Goal: Find specific page/section: Find specific page/section

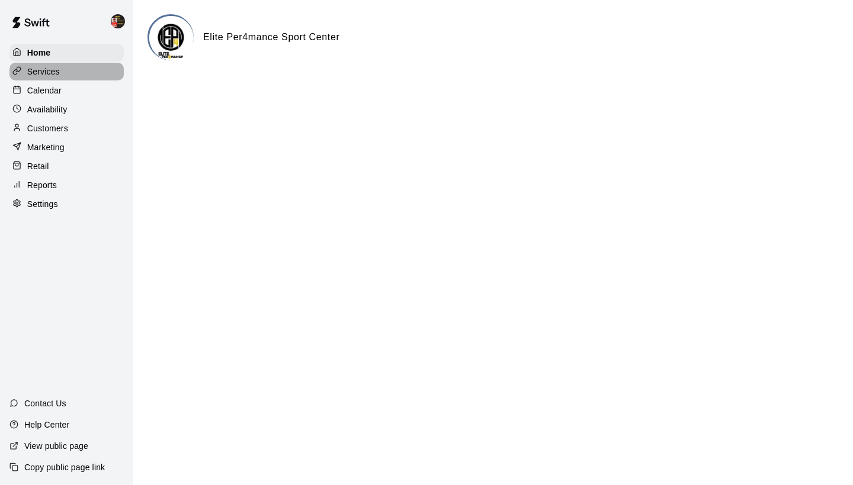
click at [78, 73] on div "Services" at bounding box center [66, 72] width 114 height 18
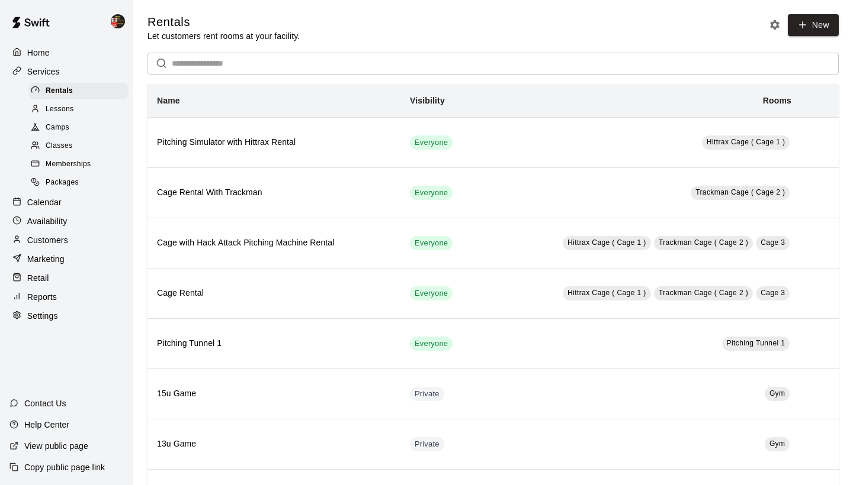
click at [231, 54] on input "text" at bounding box center [505, 64] width 667 height 22
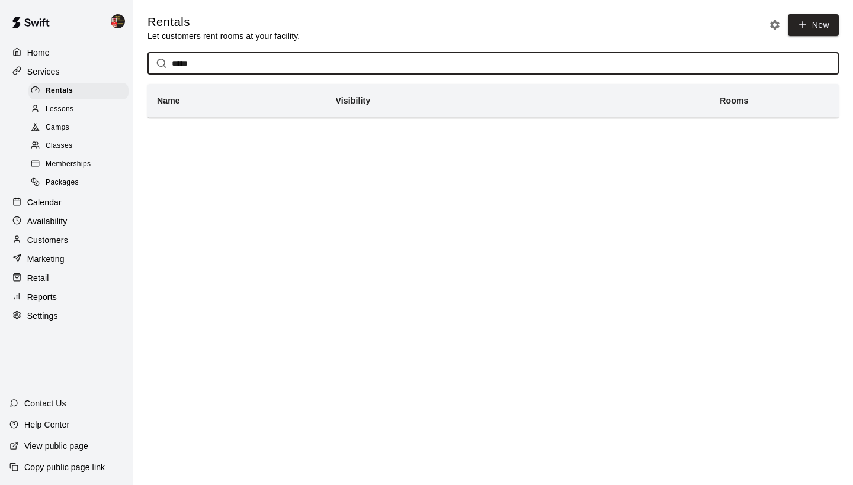
type input "*****"
click at [76, 161] on span "Memberships" at bounding box center [68, 165] width 45 height 12
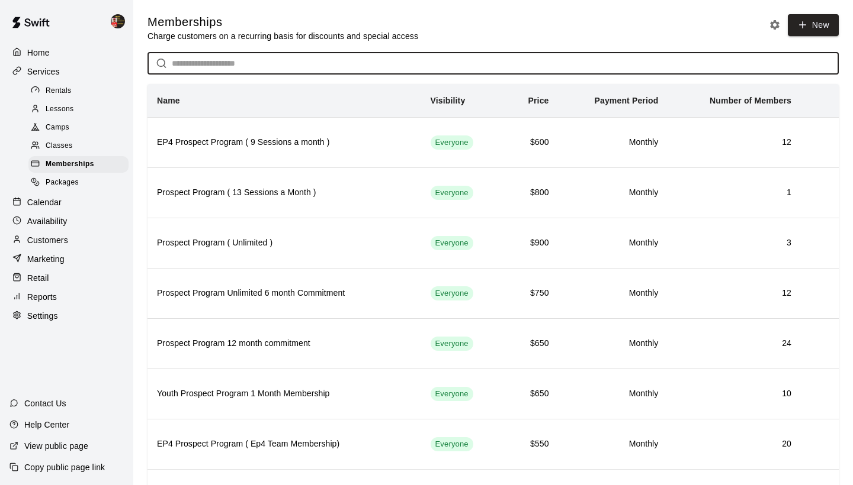
click at [208, 54] on input "text" at bounding box center [505, 64] width 667 height 22
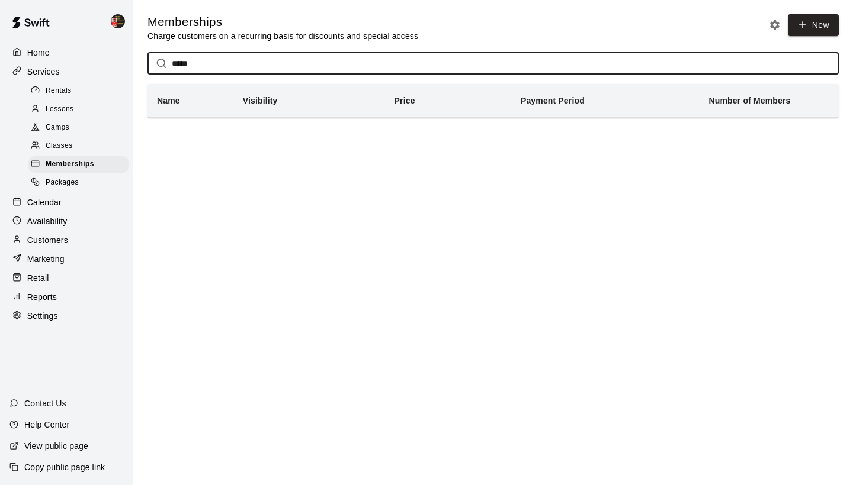
type input "*****"
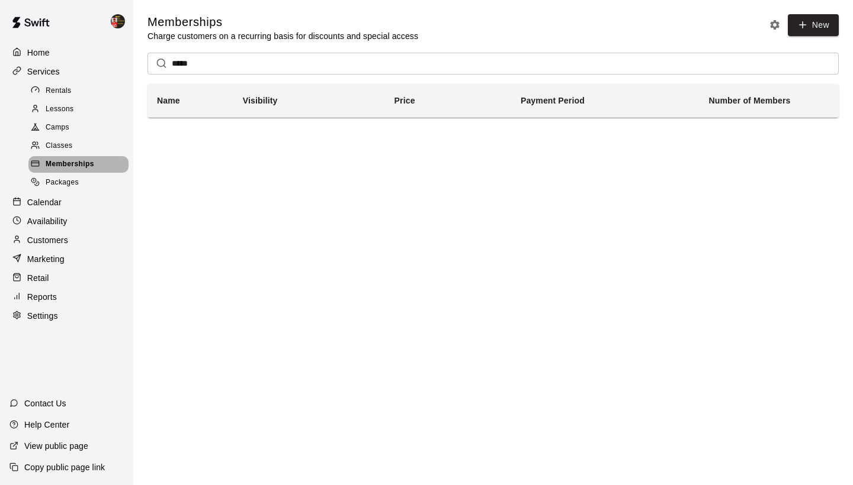
click at [69, 163] on span "Memberships" at bounding box center [70, 165] width 49 height 12
click at [54, 52] on div "Home" at bounding box center [66, 53] width 114 height 18
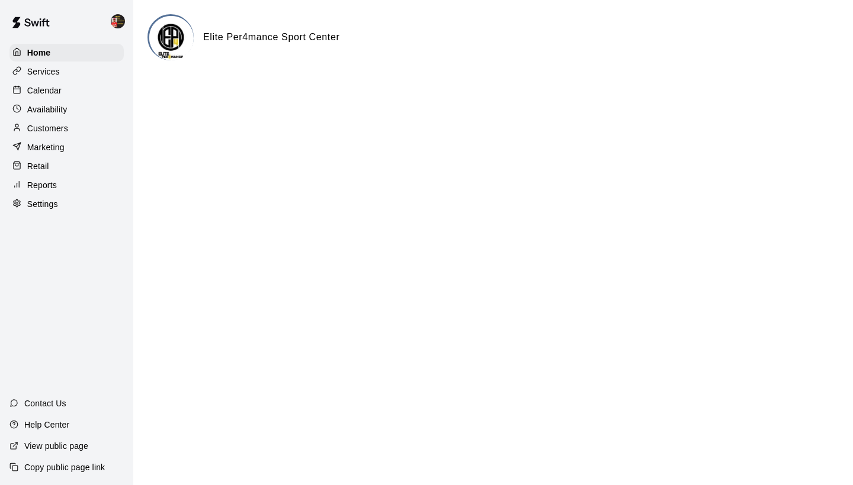
click at [57, 70] on p "Services" at bounding box center [43, 72] width 33 height 12
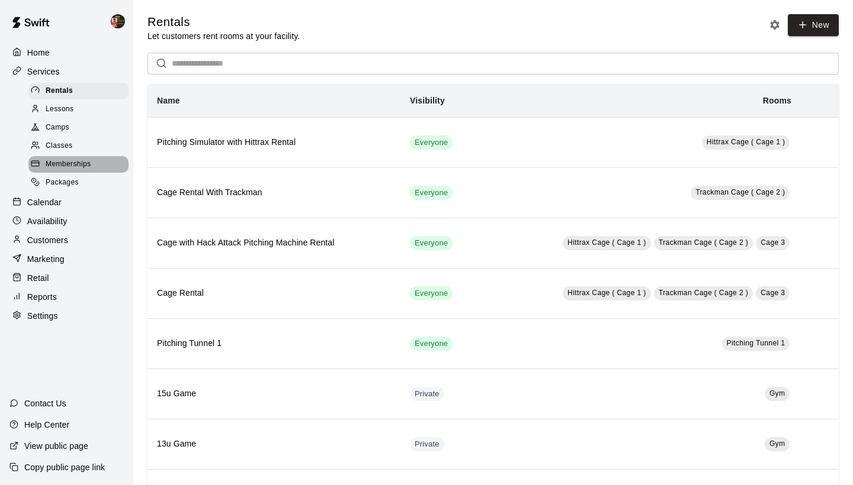
click at [57, 159] on span "Memberships" at bounding box center [68, 165] width 45 height 12
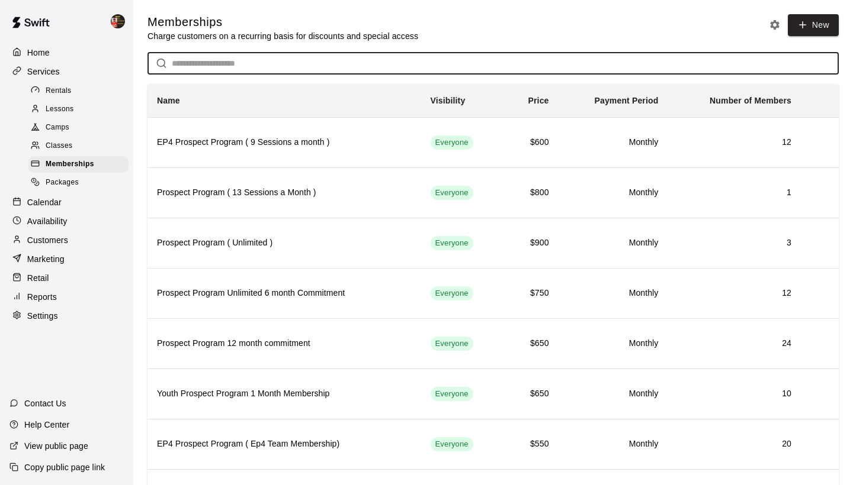
click at [210, 68] on input "text" at bounding box center [505, 64] width 667 height 22
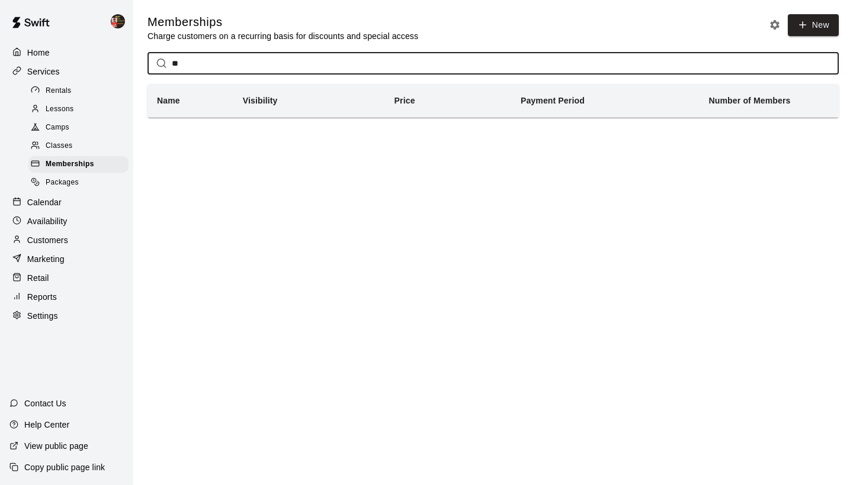
type input "*"
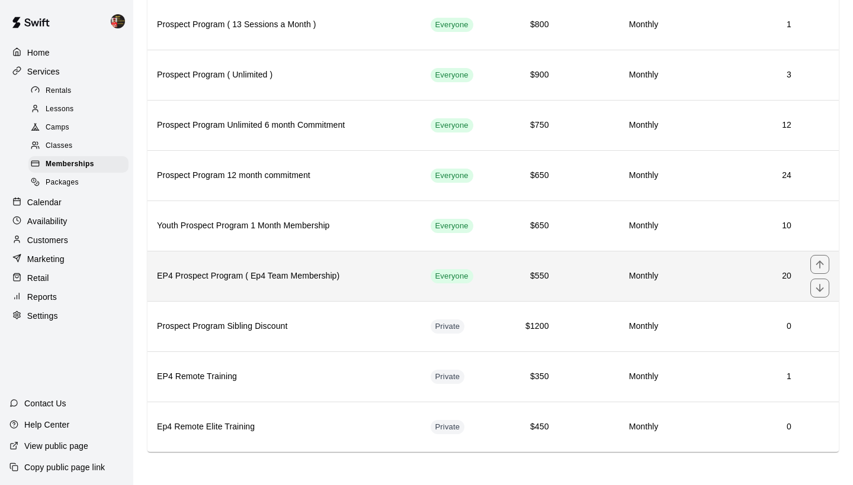
scroll to position [168, 0]
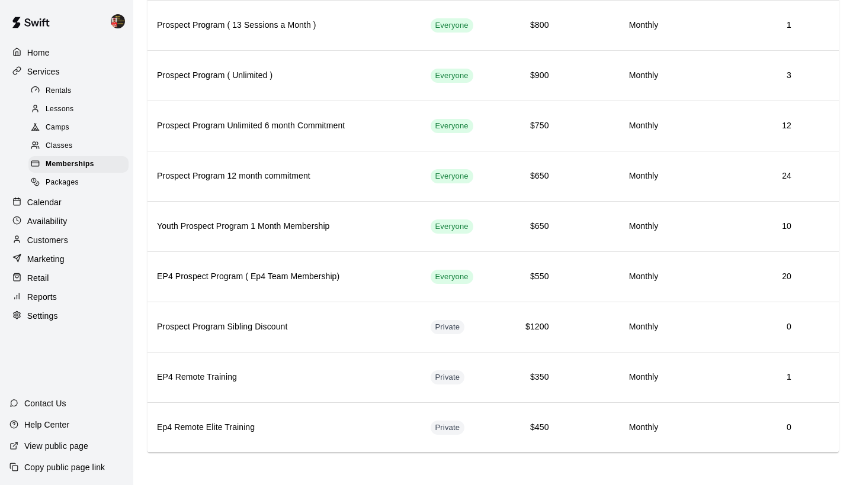
click at [67, 234] on p "Customers" at bounding box center [47, 240] width 41 height 12
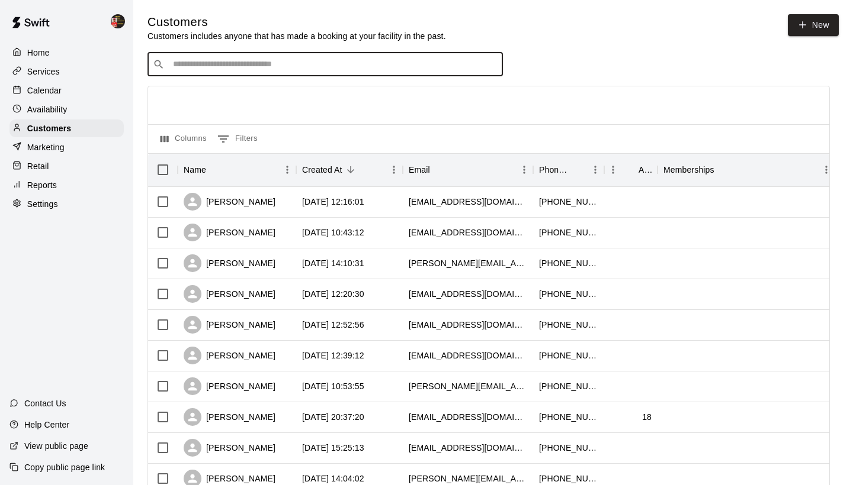
click at [288, 69] on input "Search customers by name or email" at bounding box center [333, 65] width 328 height 12
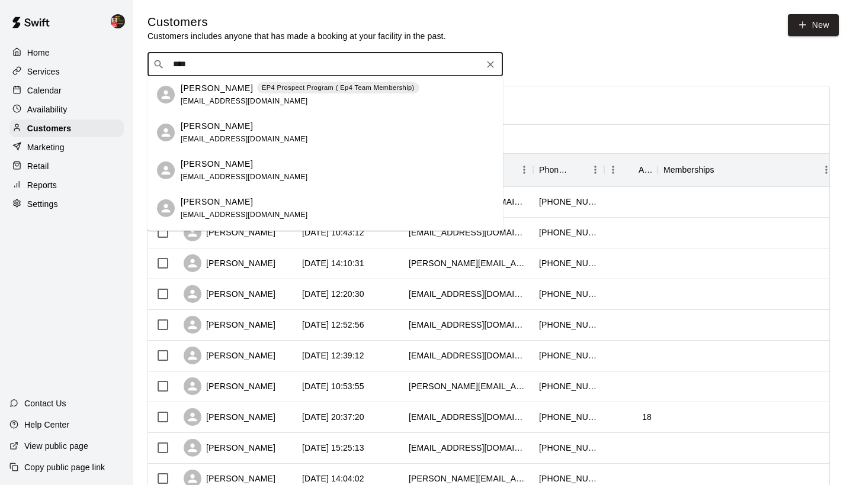
type input "****"
click at [323, 95] on div "[PERSON_NAME] EP4 Prospect Program ( Ep4 Team Membership) [EMAIL_ADDRESS][DOMAI…" at bounding box center [300, 94] width 239 height 25
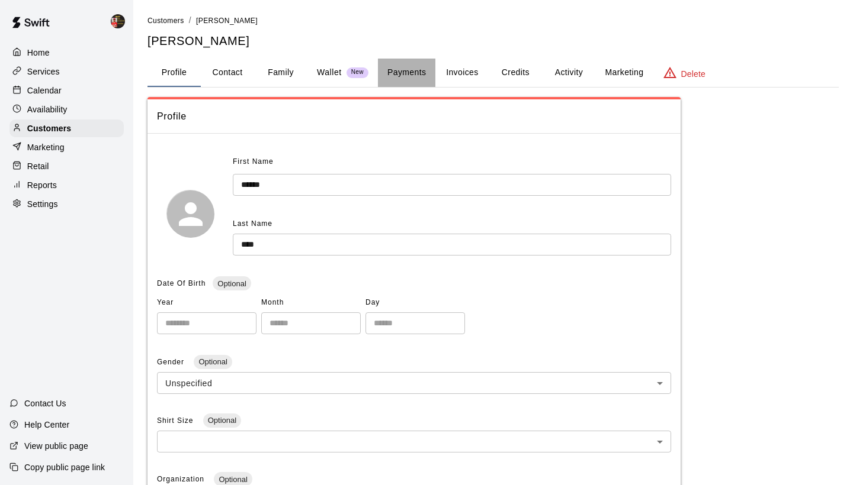
click at [407, 59] on button "Payments" at bounding box center [406, 73] width 57 height 28
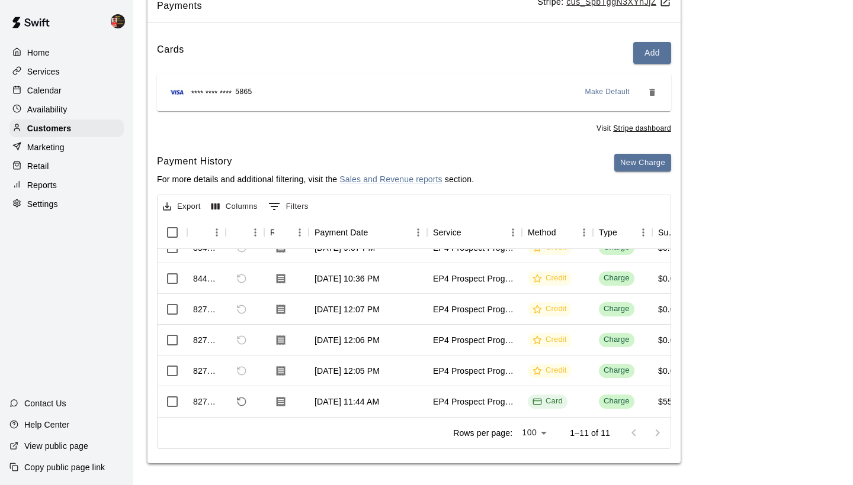
scroll to position [110, 0]
